Goal: Information Seeking & Learning: Learn about a topic

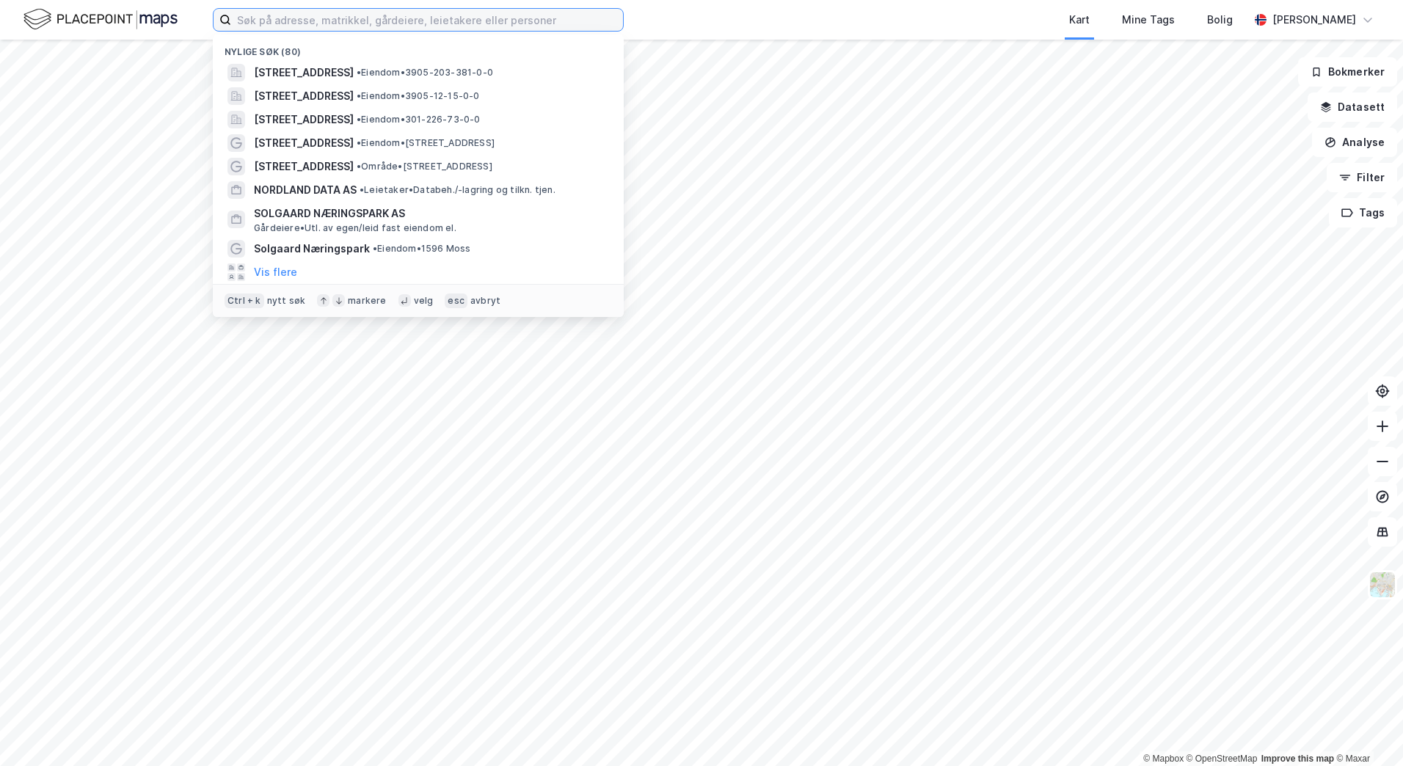
click at [308, 23] on input at bounding box center [427, 20] width 392 height 22
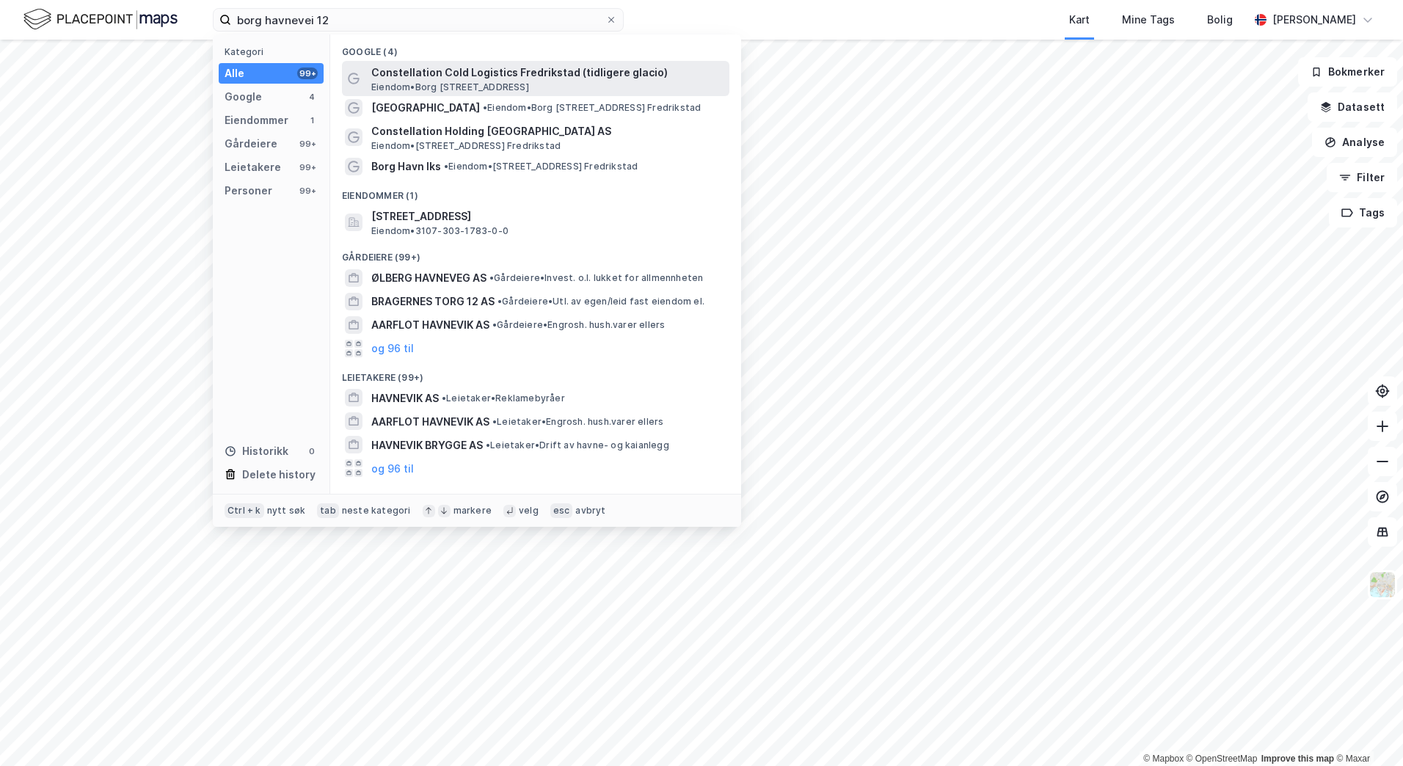
click at [468, 87] on span "Eiendom • [STREET_ADDRESS]" at bounding box center [450, 87] width 158 height 12
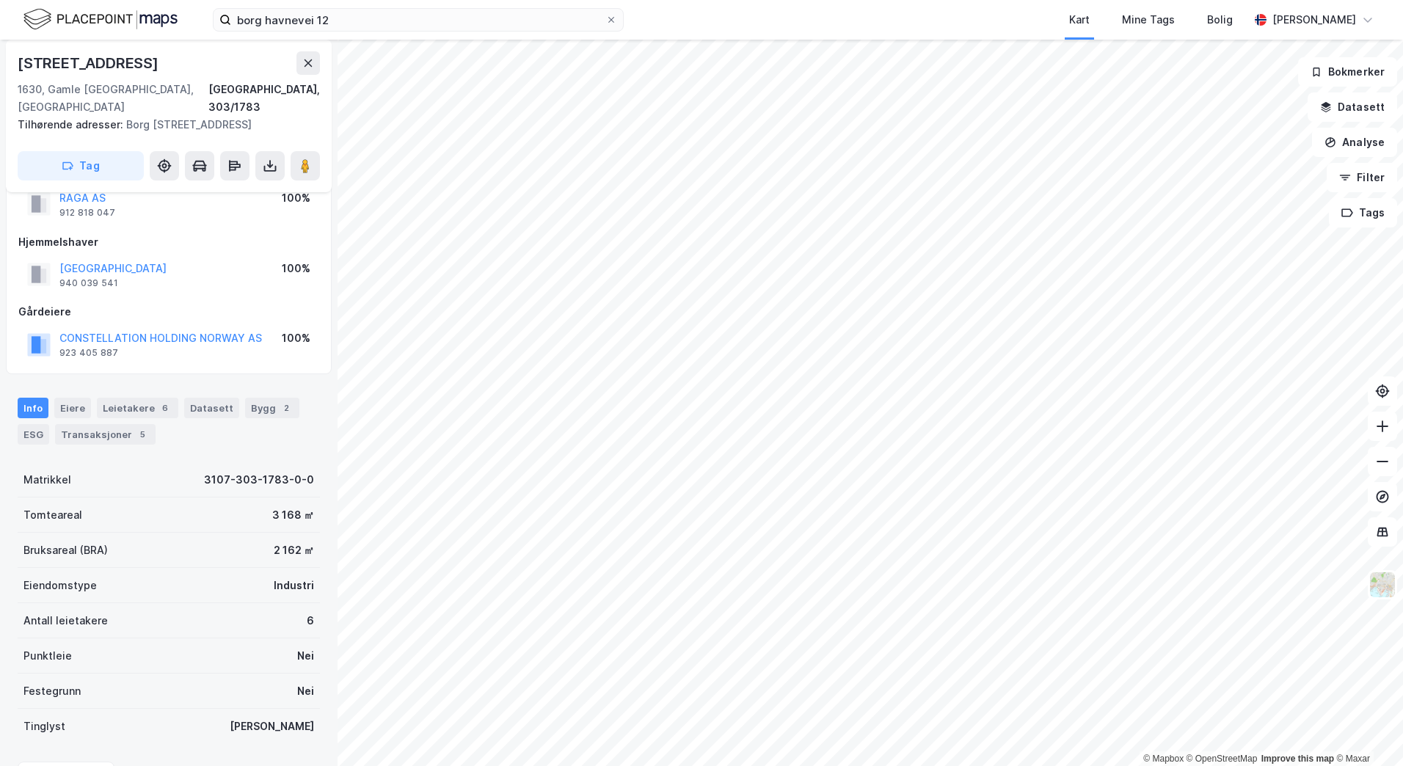
scroll to position [73, 0]
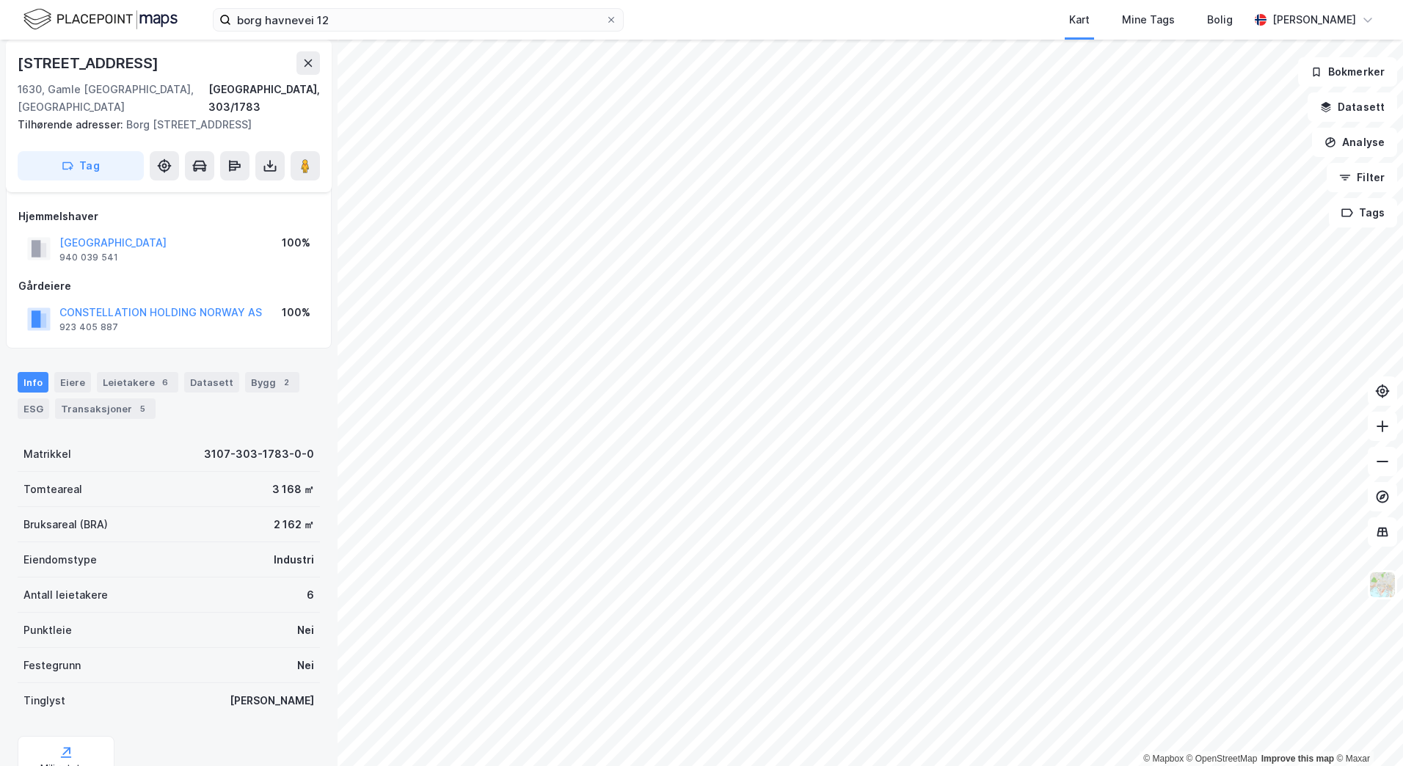
click at [139, 372] on div "Leietakere 6" at bounding box center [137, 382] width 81 height 21
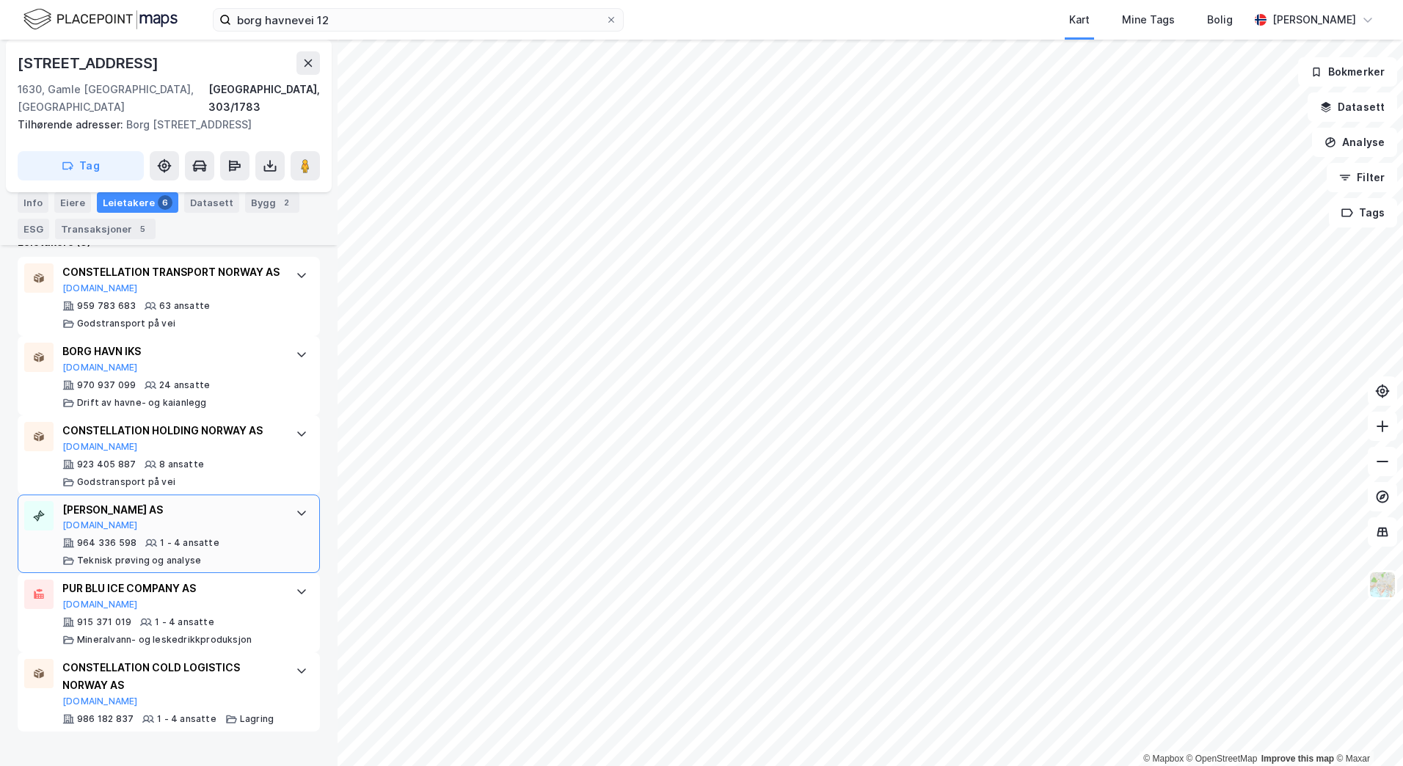
scroll to position [520, 0]
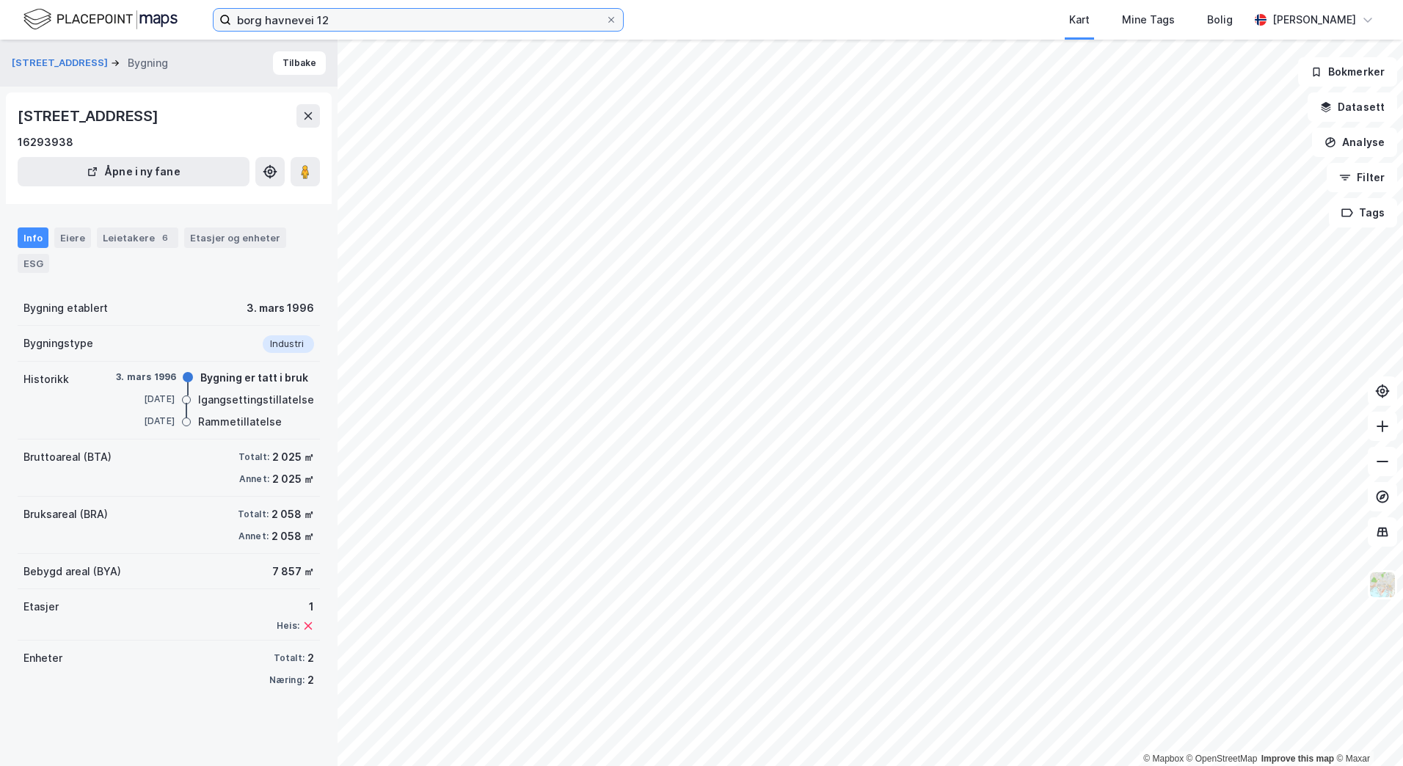
click at [288, 21] on input "borg havnevei 12" at bounding box center [418, 20] width 374 height 22
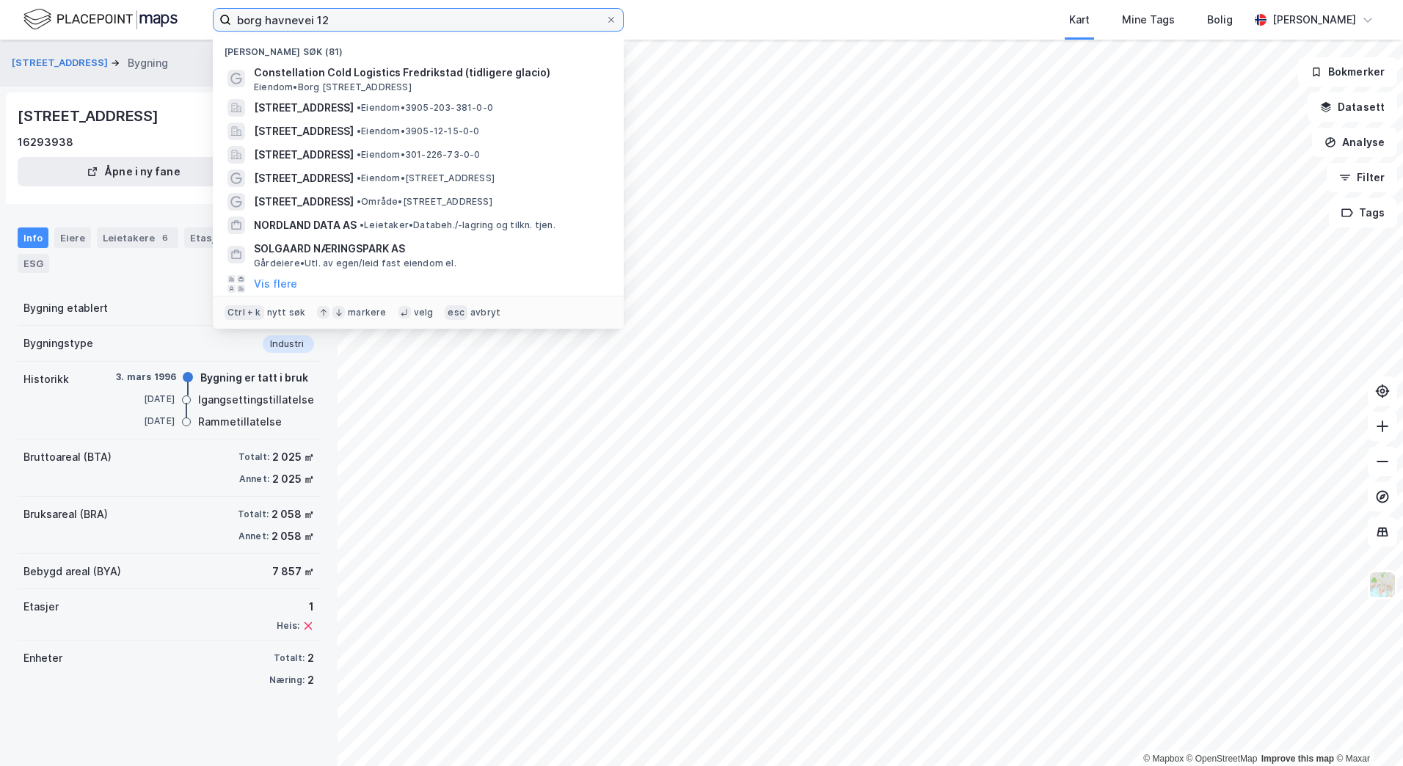
click at [288, 21] on input "borg havnevei 12" at bounding box center [418, 20] width 374 height 22
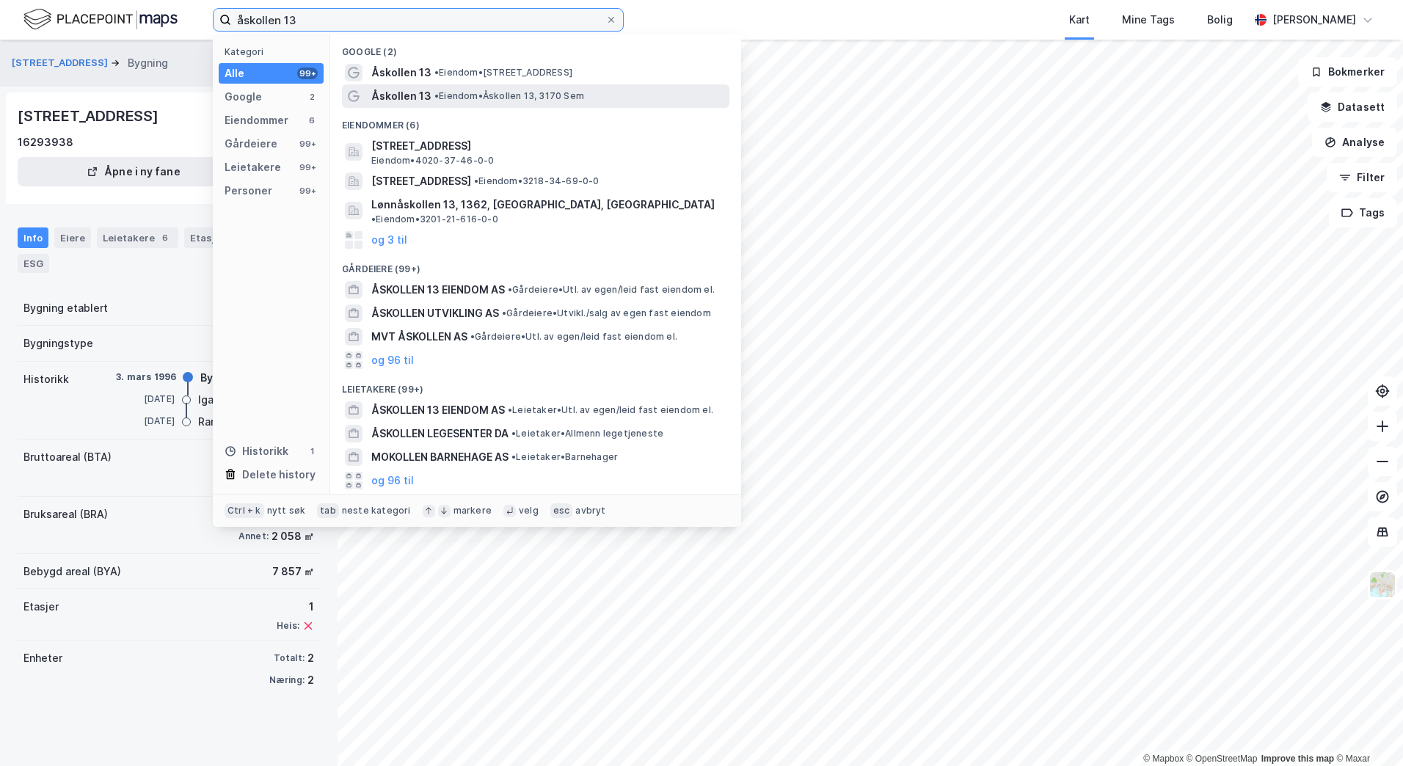
type input "åskollen 13"
click at [418, 92] on span "Åskollen 13" at bounding box center [401, 96] width 60 height 18
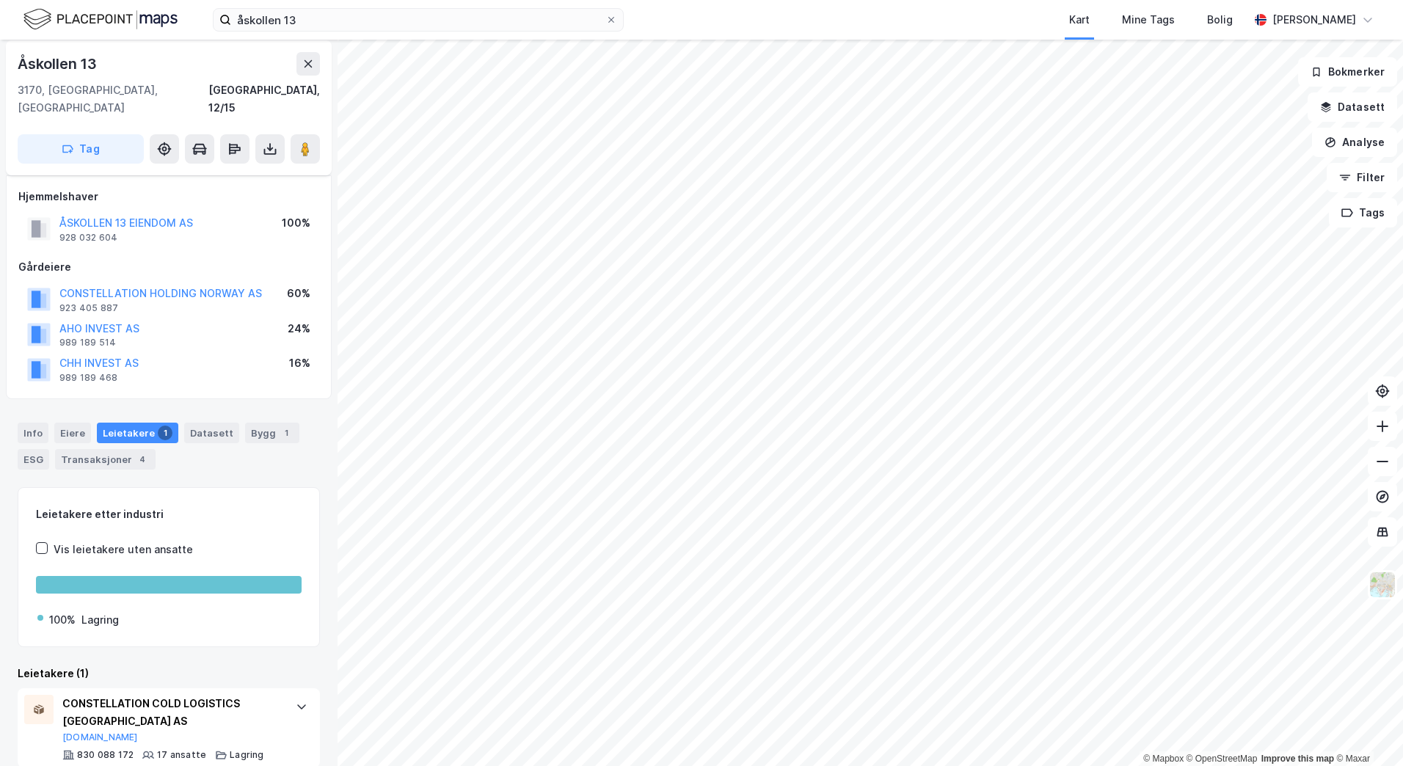
scroll to position [7, 0]
